Goal: Check status: Check status

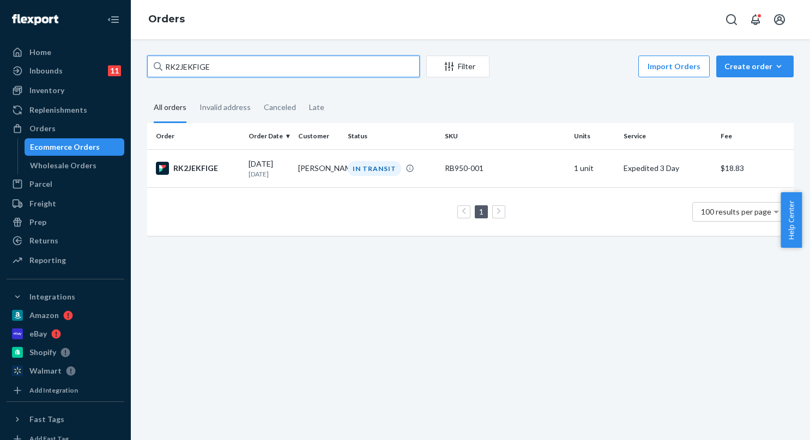
click at [293, 63] on input "RK2JEKFIGE" at bounding box center [283, 67] width 272 height 22
paste input "SKBCTLUKHXG"
type input "SKBCTLUKHXG"
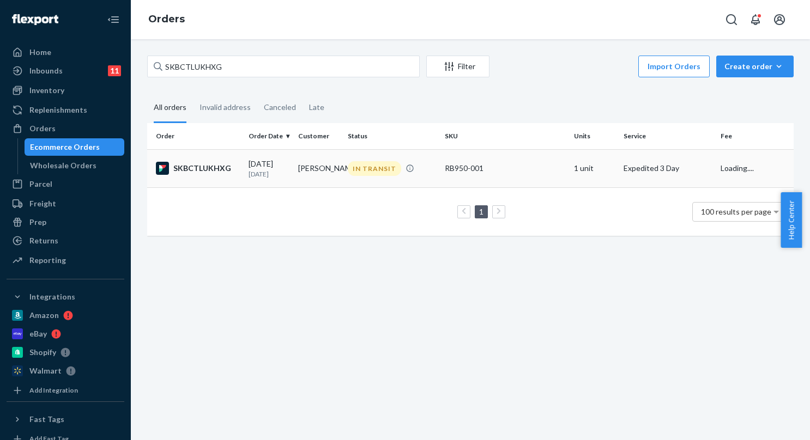
click at [282, 169] on div "[DATE] [DATE]" at bounding box center [268, 169] width 41 height 20
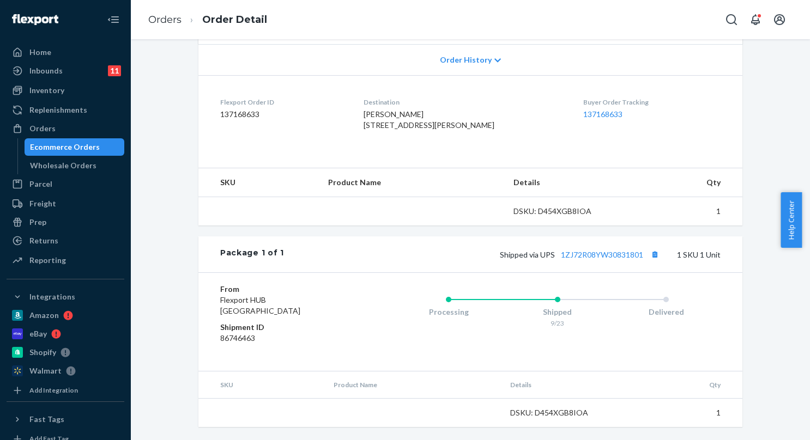
scroll to position [250, 0]
click at [582, 259] on link "1ZJ72R08YW30831801" at bounding box center [602, 254] width 82 height 9
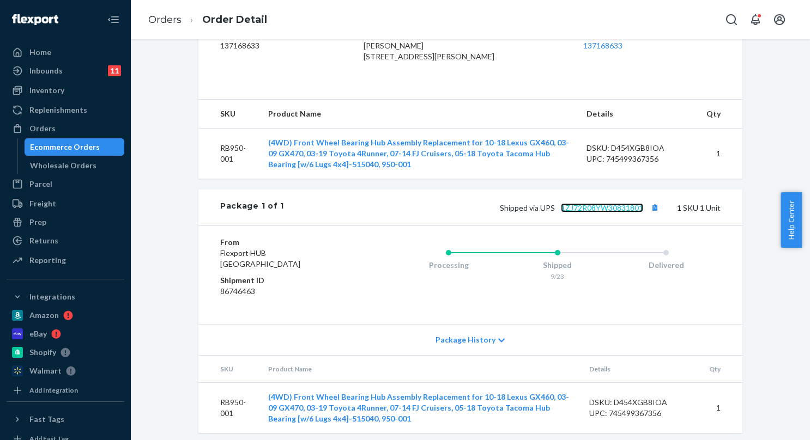
scroll to position [324, 0]
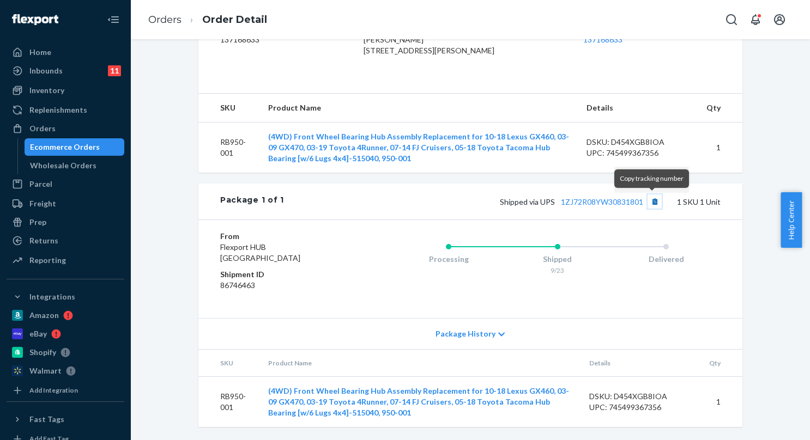
click at [647, 200] on button "Copy tracking number" at bounding box center [654, 201] width 14 height 14
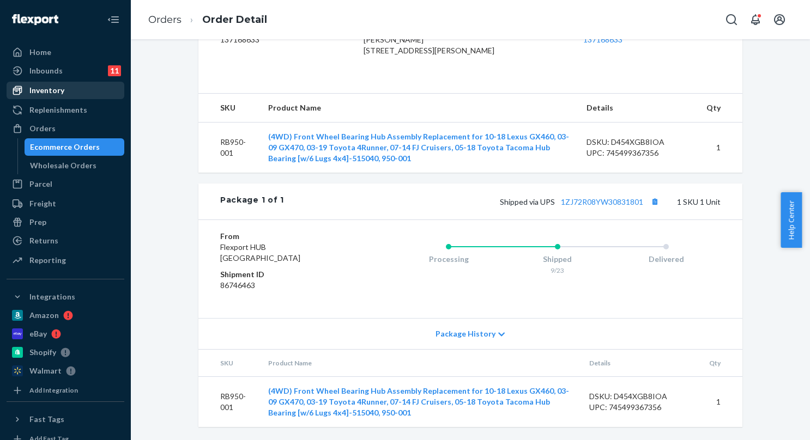
drag, startPoint x: 46, startPoint y: 89, endPoint x: 61, endPoint y: 91, distance: 15.4
click at [46, 89] on div "Inventory" at bounding box center [46, 90] width 35 height 11
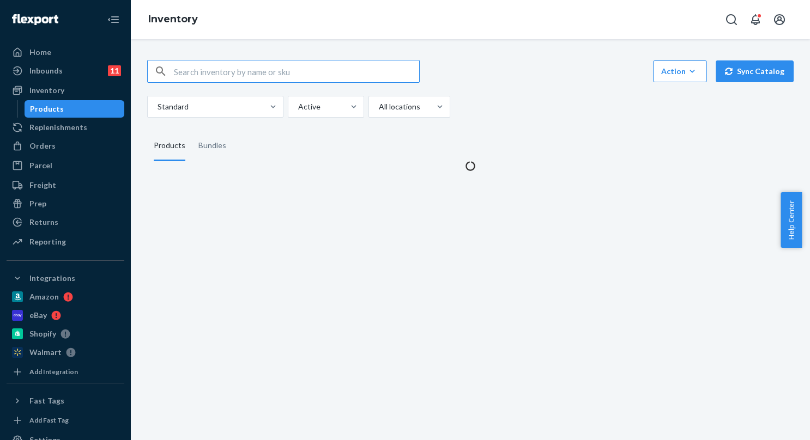
click at [242, 77] on input "text" at bounding box center [296, 71] width 245 height 22
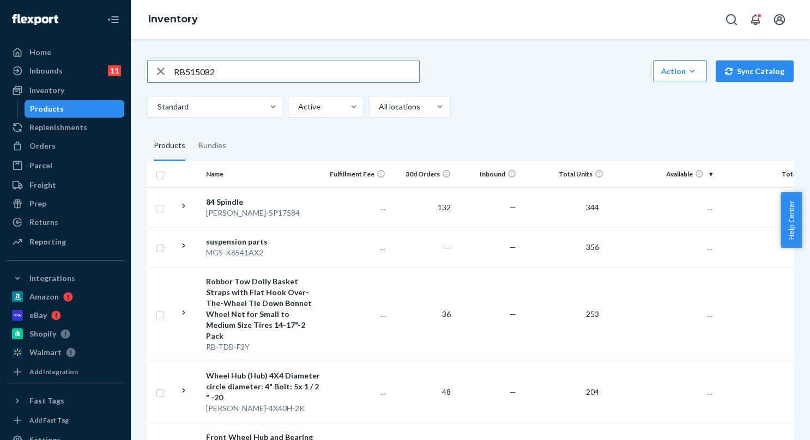
type input "RB515082"
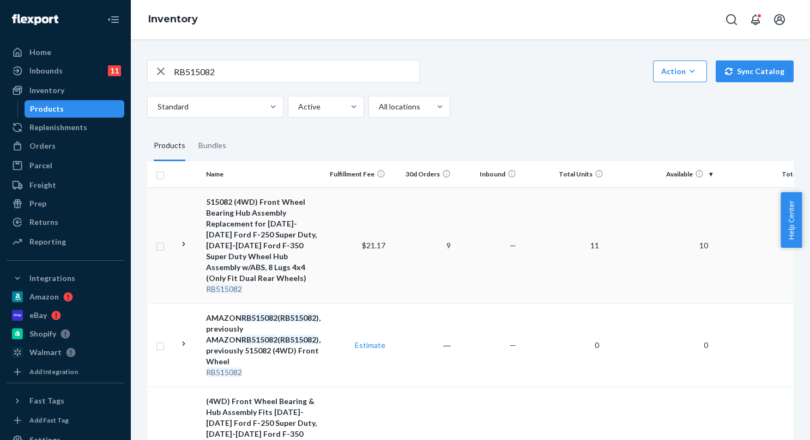
click at [342, 220] on td "$21.17" at bounding box center [356, 245] width 65 height 116
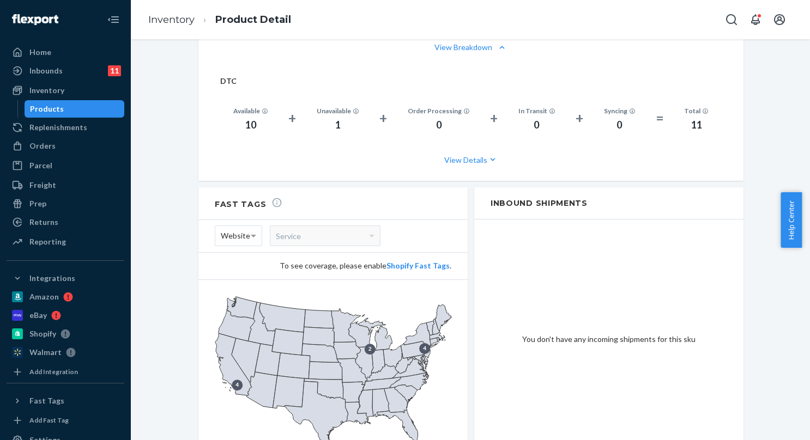
scroll to position [912, 0]
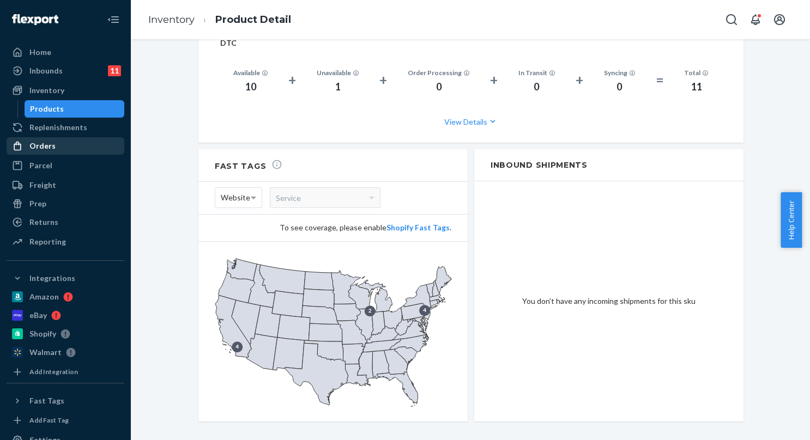
click at [59, 147] on div "Orders" at bounding box center [65, 145] width 115 height 15
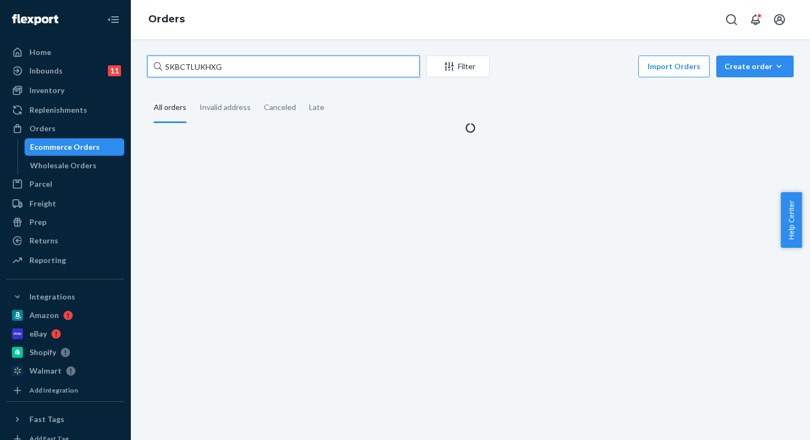
click at [262, 68] on input "SKBCTLUKHXG" at bounding box center [283, 67] width 272 height 22
paste input "B18MBUYHLX"
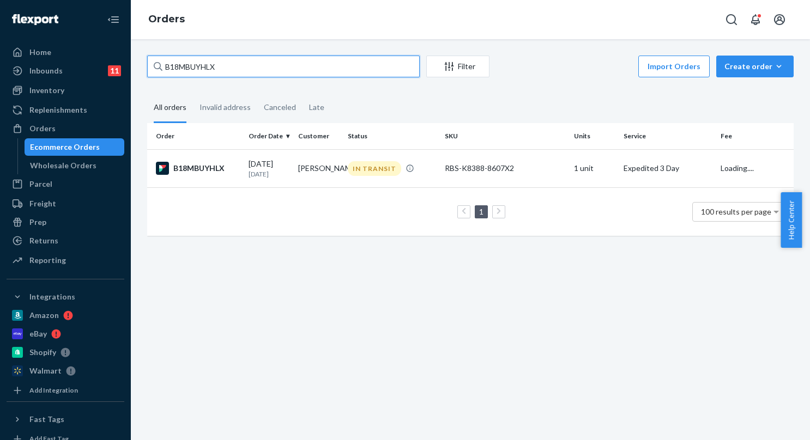
type input "B18MBUYHLX"
click at [294, 165] on td "[PERSON_NAME]" at bounding box center [319, 168] width 50 height 38
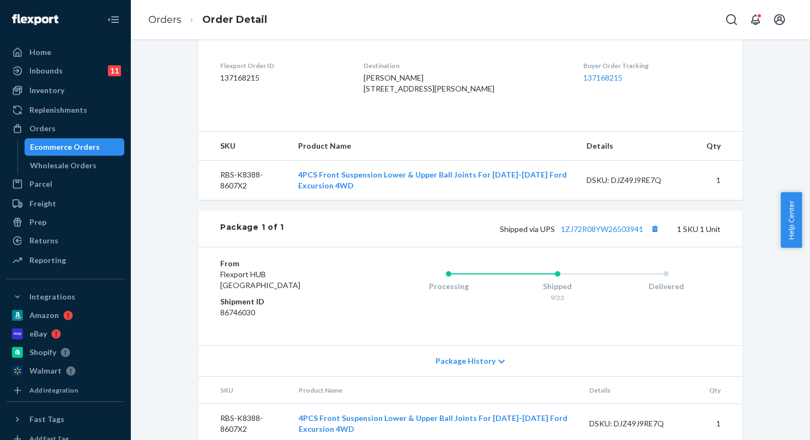
scroll to position [302, 0]
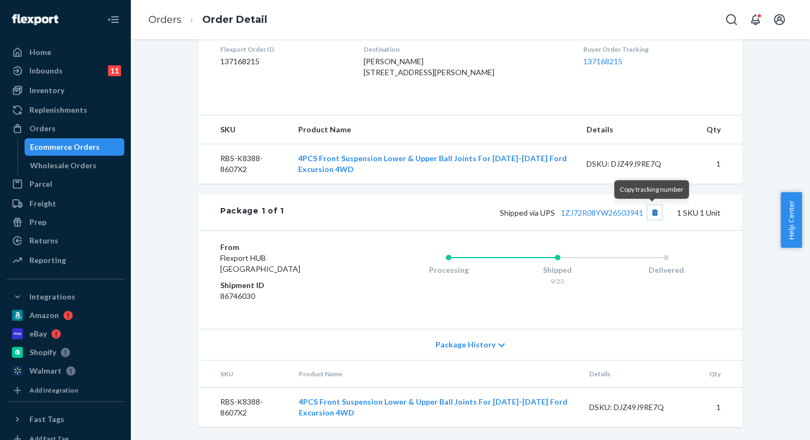
click at [657, 212] on button "Copy tracking number" at bounding box center [654, 212] width 14 height 14
click at [652, 210] on button "Copy tracking number" at bounding box center [654, 212] width 14 height 14
click at [649, 211] on button "Copy tracking number" at bounding box center [654, 212] width 14 height 14
click at [182, 21] on li "Order Detail" at bounding box center [224, 20] width 86 height 15
drag, startPoint x: 169, startPoint y: 22, endPoint x: 205, endPoint y: 46, distance: 42.5
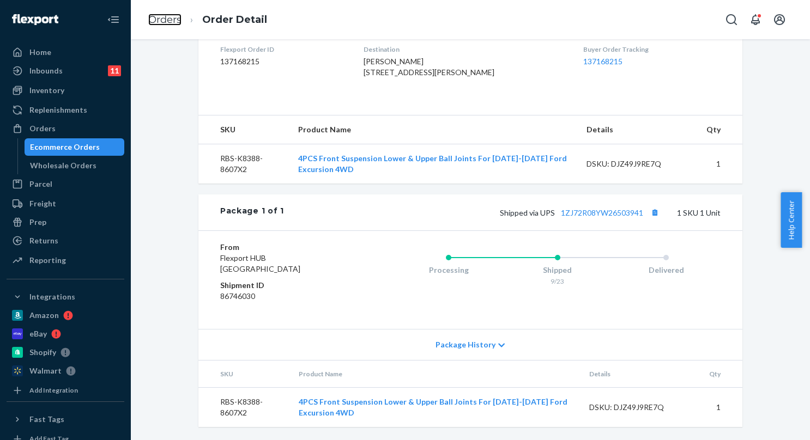
click at [169, 22] on link "Orders" at bounding box center [164, 20] width 33 height 12
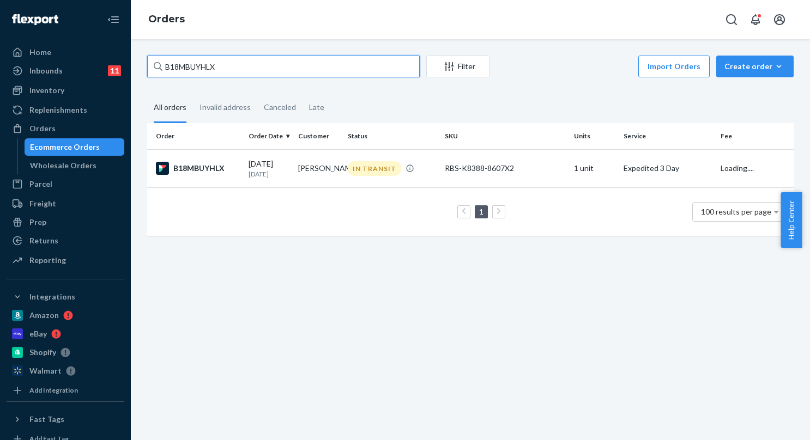
click at [218, 62] on input "B18MBUYHLX" at bounding box center [283, 67] width 272 height 22
paste input "[PHONE_NUMBER]"
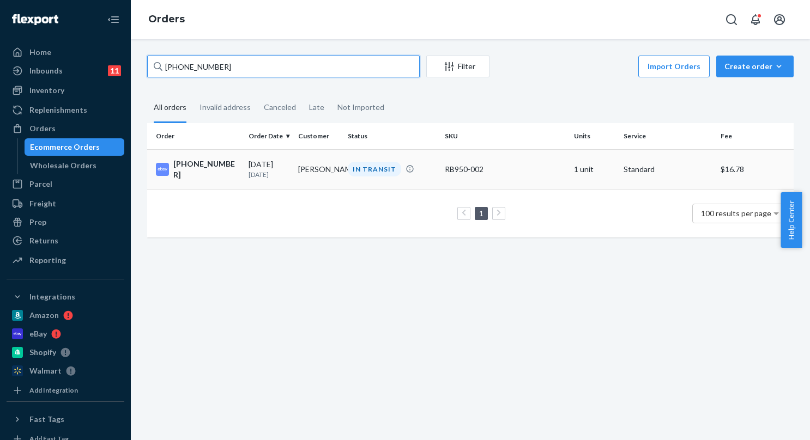
type input "[PHONE_NUMBER]"
click at [260, 173] on p "[DATE]" at bounding box center [268, 174] width 41 height 9
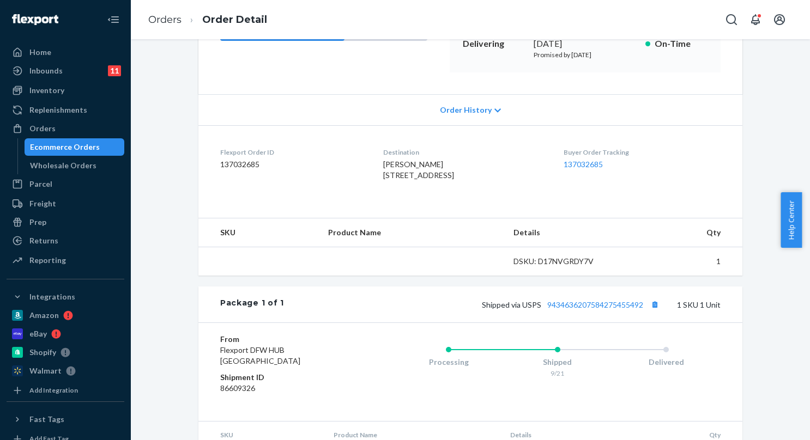
scroll to position [250, 0]
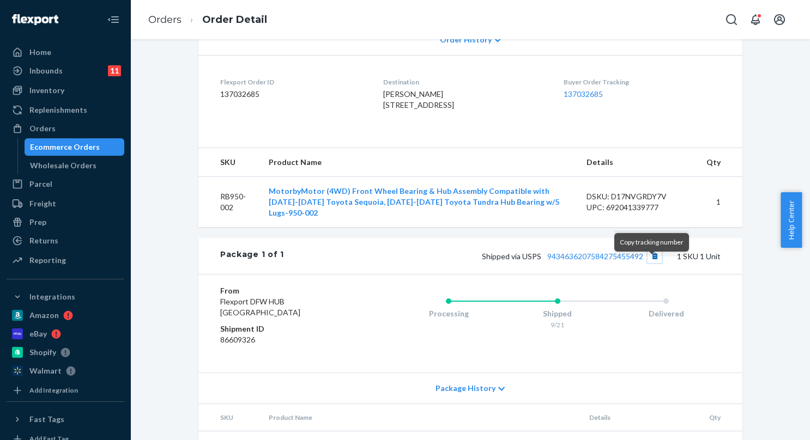
click at [649, 263] on button "Copy tracking number" at bounding box center [654, 256] width 14 height 14
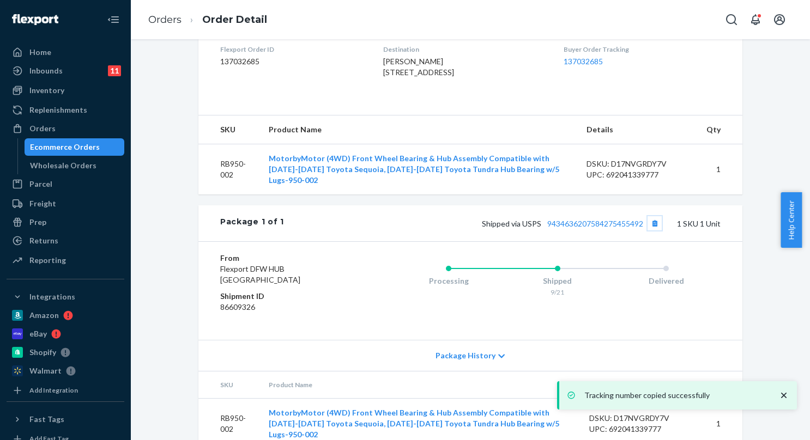
scroll to position [302, 0]
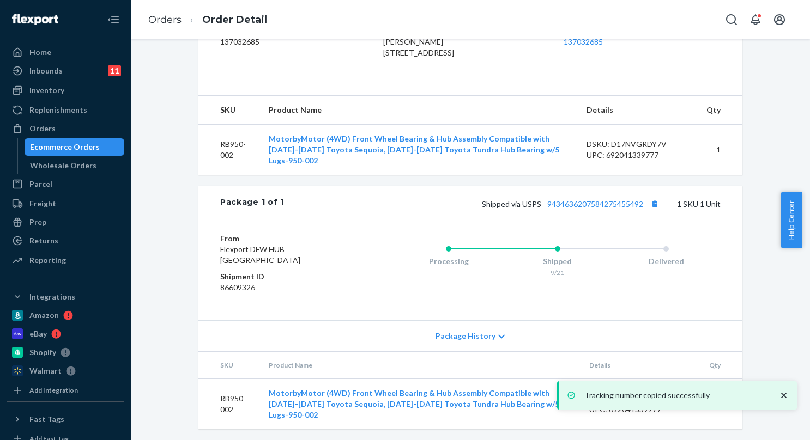
click at [181, 20] on li "Order Detail" at bounding box center [224, 20] width 86 height 15
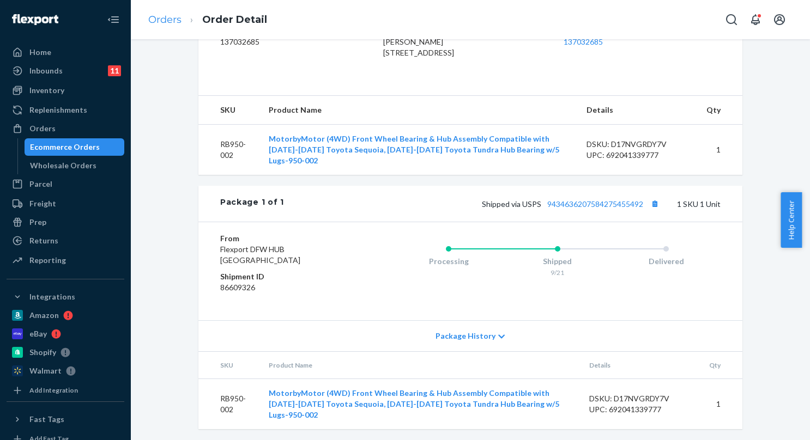
click at [182, 25] on li "Order Detail" at bounding box center [224, 20] width 86 height 15
click at [169, 25] on link "Orders" at bounding box center [164, 20] width 33 height 12
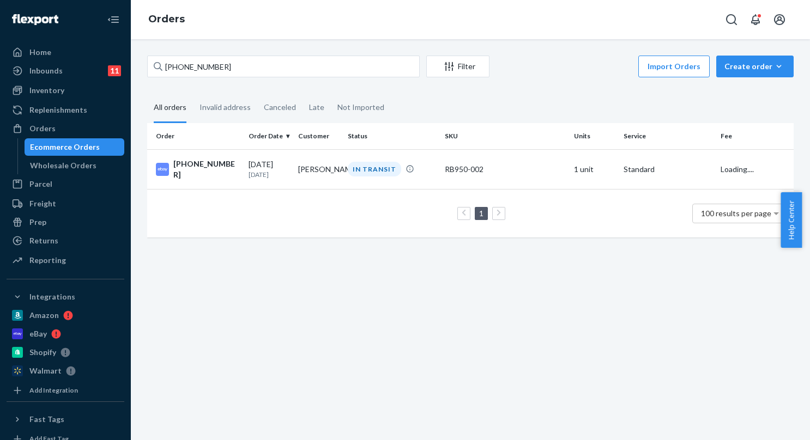
click at [228, 77] on div "[PHONE_NUMBER] Filter Import Orders Create order Ecommerce order Removal order" at bounding box center [470, 68] width 646 height 25
click at [238, 69] on input "[PHONE_NUMBER]" at bounding box center [283, 67] width 272 height 22
paste input "#SKBCTLUKHXG"
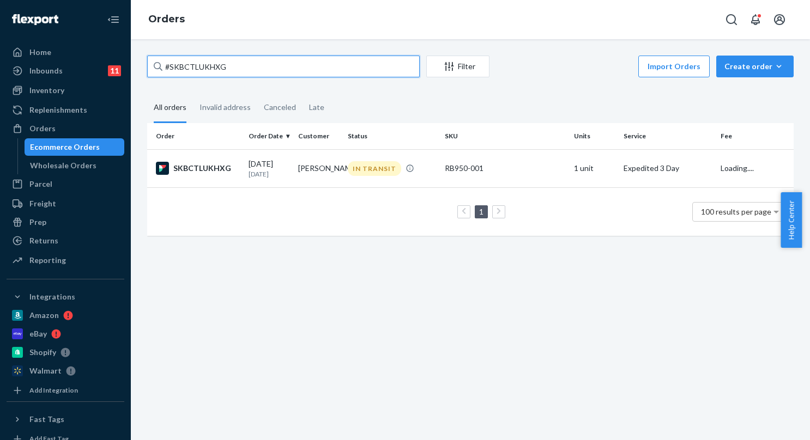
type input "#SKBCTLUKHXG"
click at [326, 189] on td "1 100 results per page" at bounding box center [470, 211] width 646 height 48
click at [327, 181] on td "[PERSON_NAME]" at bounding box center [319, 168] width 50 height 38
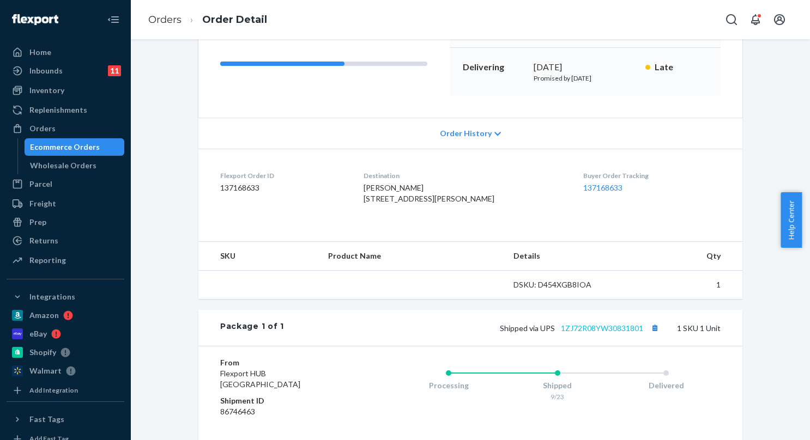
scroll to position [250, 0]
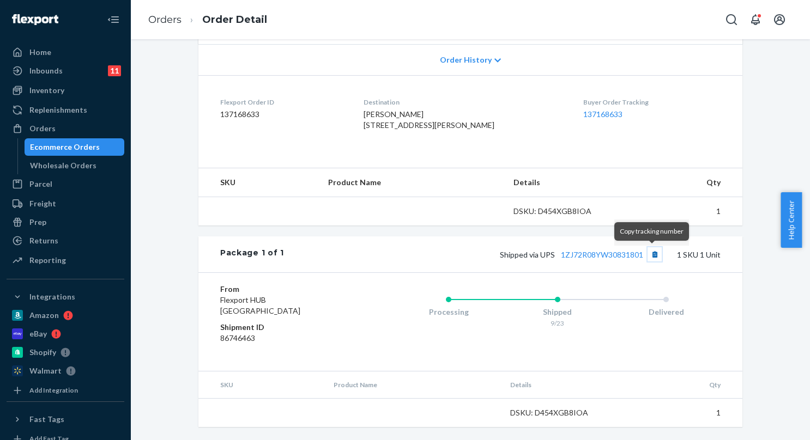
click at [647, 255] on button "Copy tracking number" at bounding box center [654, 254] width 14 height 14
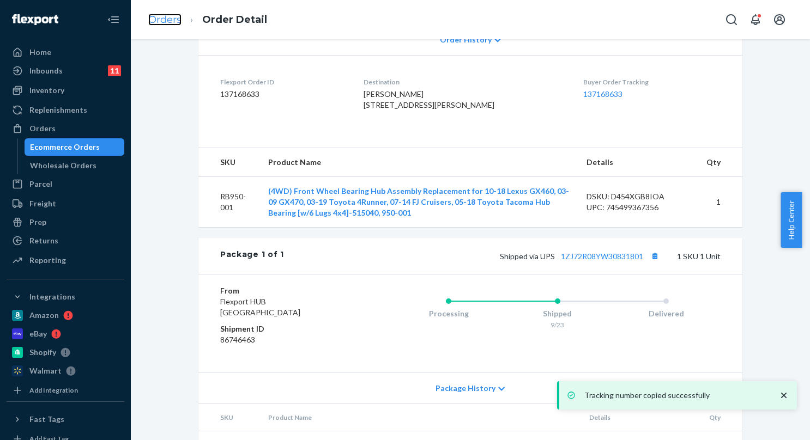
click at [166, 22] on link "Orders" at bounding box center [164, 20] width 33 height 12
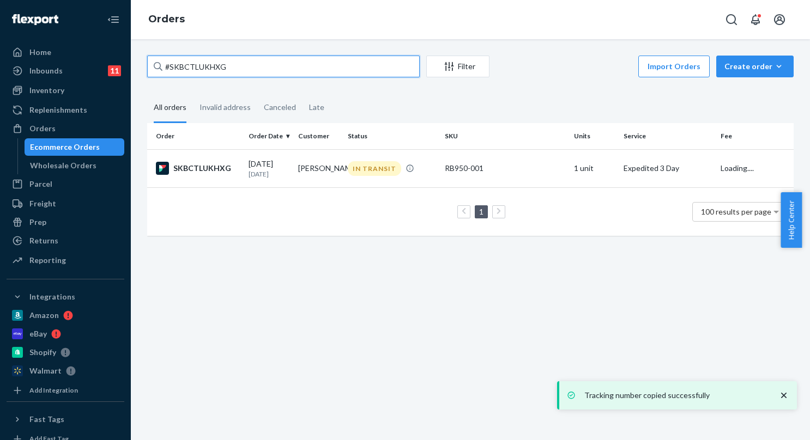
click at [206, 57] on input "#SKBCTLUKHXG" at bounding box center [283, 67] width 272 height 22
paste input "BJWY-DRSL"
type input "#BJWY-DRSLG"
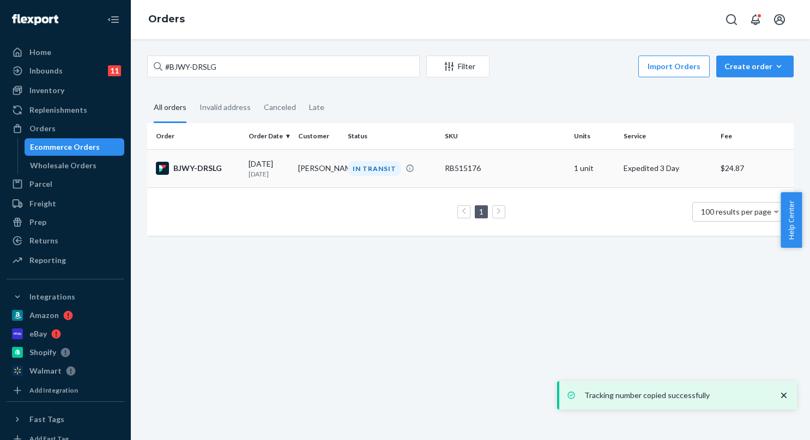
click at [279, 181] on td "[DATE] [DATE]" at bounding box center [269, 168] width 50 height 38
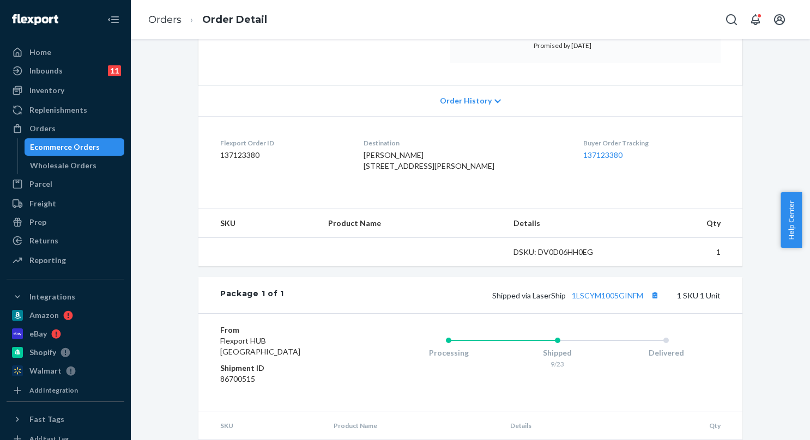
scroll to position [250, 0]
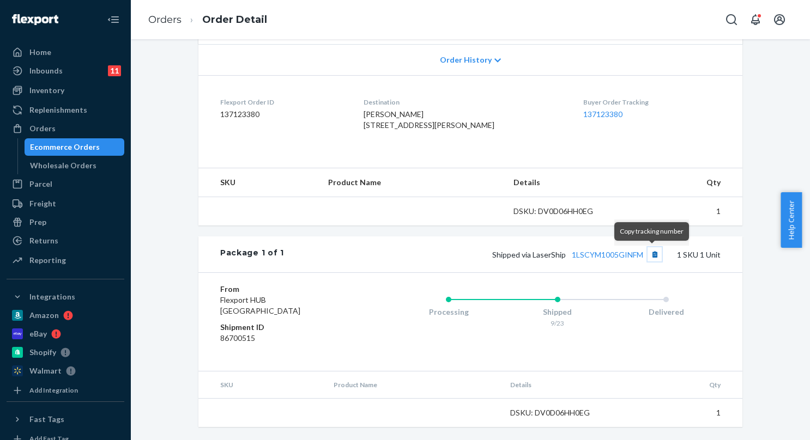
click at [652, 257] on button "Copy tracking number" at bounding box center [654, 254] width 14 height 14
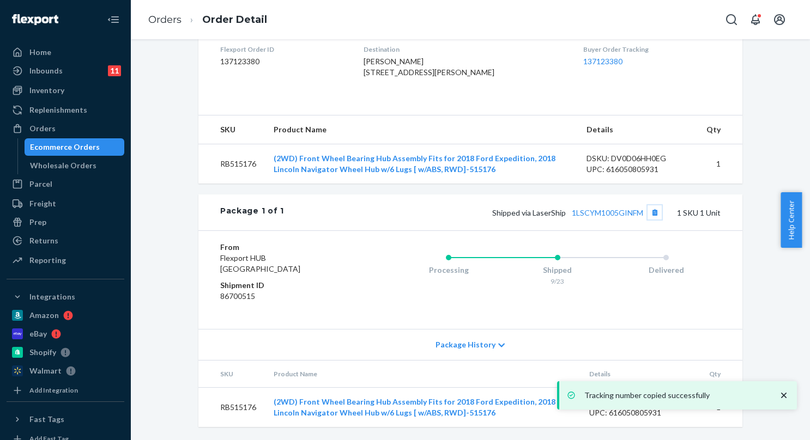
scroll to position [302, 0]
